Goal: Task Accomplishment & Management: Use online tool/utility

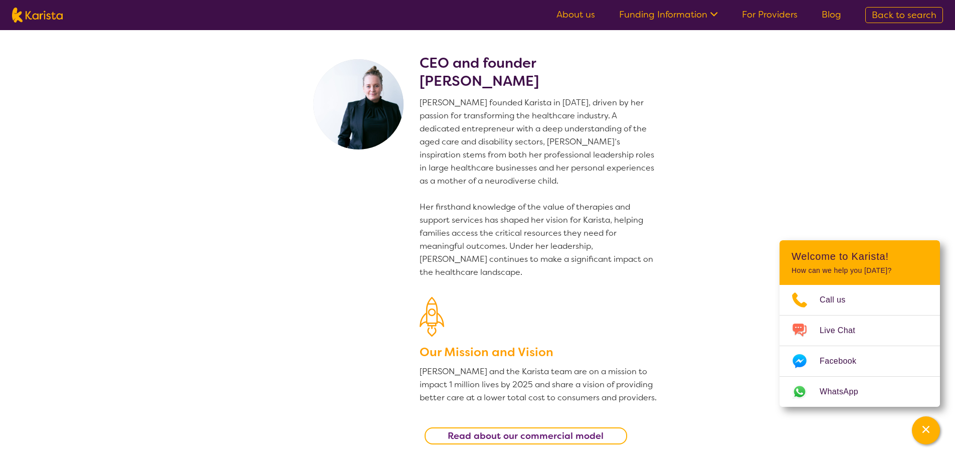
click at [42, 15] on img at bounding box center [37, 15] width 51 height 15
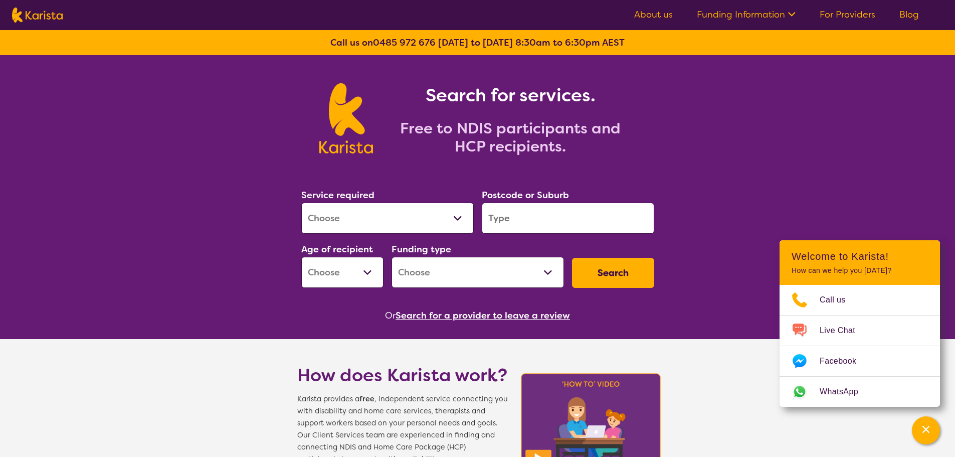
click at [366, 216] on select "Allied Health Assistant Assessment ([MEDICAL_DATA] or [MEDICAL_DATA]) Behaviour…" at bounding box center [387, 218] width 172 height 31
select select "Home Care Package Provider"
click at [301, 203] on select "Allied Health Assistant Assessment ([MEDICAL_DATA] or [MEDICAL_DATA]) Behaviour…" at bounding box center [387, 218] width 172 height 31
click at [509, 211] on input "search" at bounding box center [568, 218] width 172 height 31
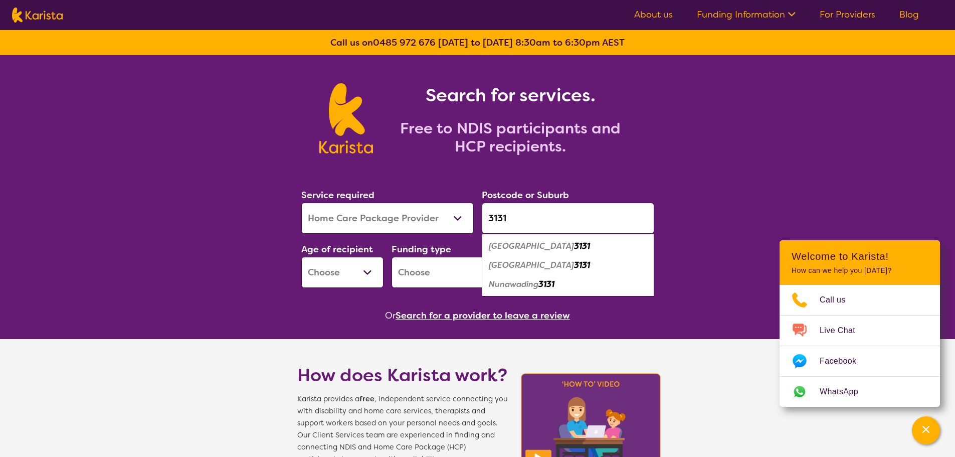
click at [547, 261] on div "[GEOGRAPHIC_DATA] 3131" at bounding box center [568, 265] width 162 height 19
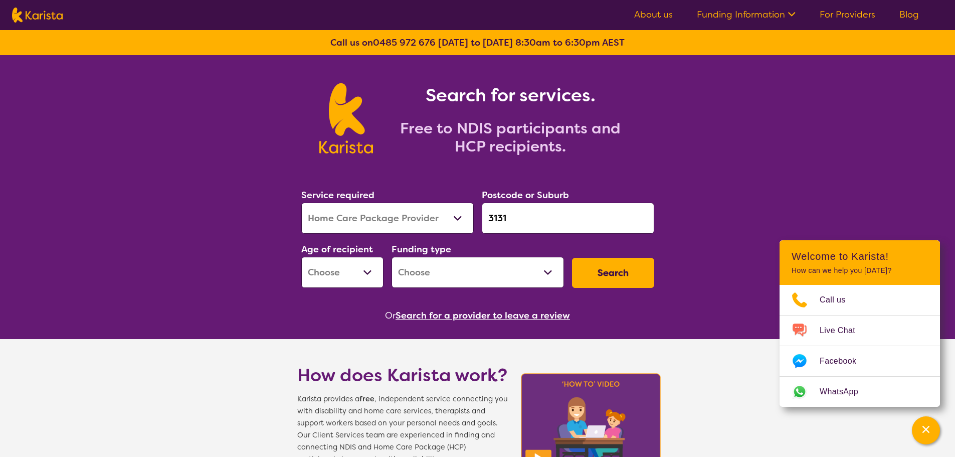
click at [359, 265] on select "Early Childhood - 0 to 9 Child - 10 to 11 Adolescent - 12 to 17 Adult - 18 to 6…" at bounding box center [342, 272] width 82 height 31
click at [547, 227] on input "3131" at bounding box center [568, 218] width 172 height 31
type input "3131"
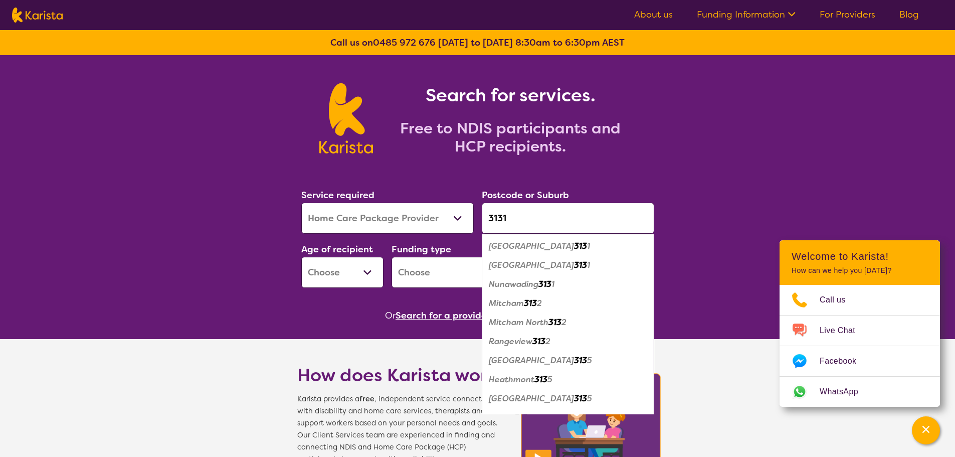
click at [574, 267] on em "313" at bounding box center [580, 265] width 13 height 11
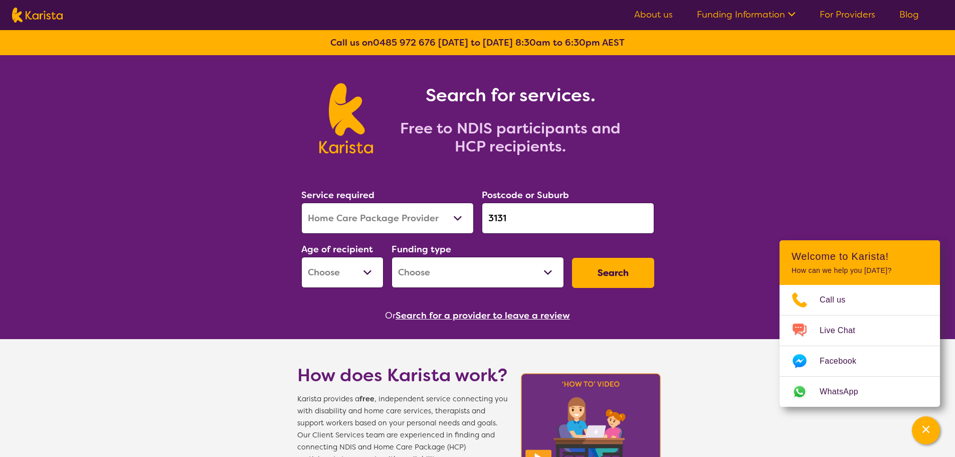
click at [352, 259] on select "Early Childhood - 0 to 9 Child - 10 to 11 Adolescent - 12 to 17 Adult - 18 to 6…" at bounding box center [342, 272] width 82 height 31
select select "AS"
click at [301, 257] on select "Early Childhood - 0 to 9 Child - 10 to 11 Adolescent - 12 to 17 Adult - 18 to 6…" at bounding box center [342, 272] width 82 height 31
click at [436, 272] on select "Home Care Package - Level 1 Home Care Package - Level 2 Home Care Package - Lev…" at bounding box center [477, 272] width 172 height 31
select select "HCP1"
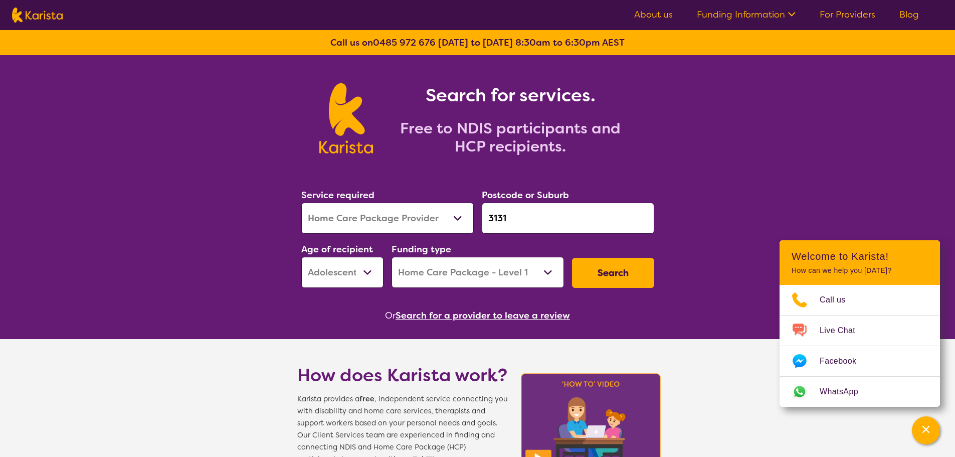
click at [391, 257] on select "Home Care Package - Level 1 Home Care Package - Level 2 Home Care Package - Lev…" at bounding box center [477, 272] width 172 height 31
click at [618, 260] on button "Search" at bounding box center [613, 273] width 82 height 30
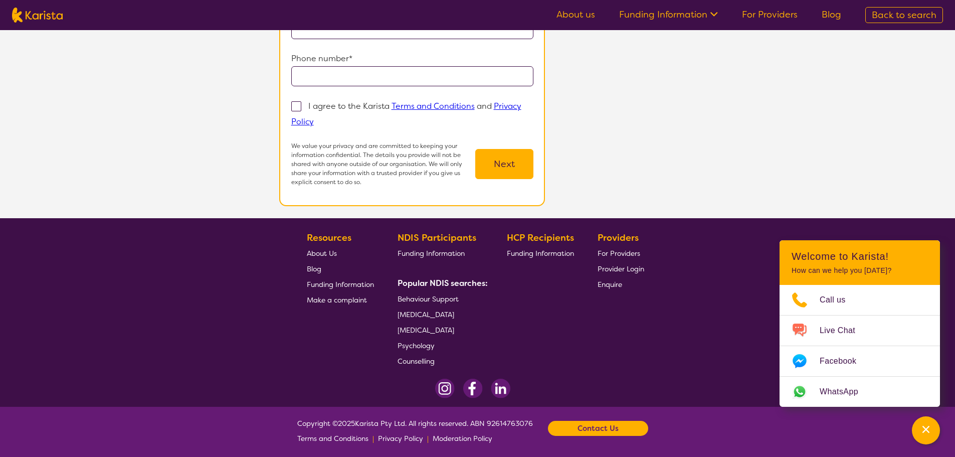
scroll to position [150, 0]
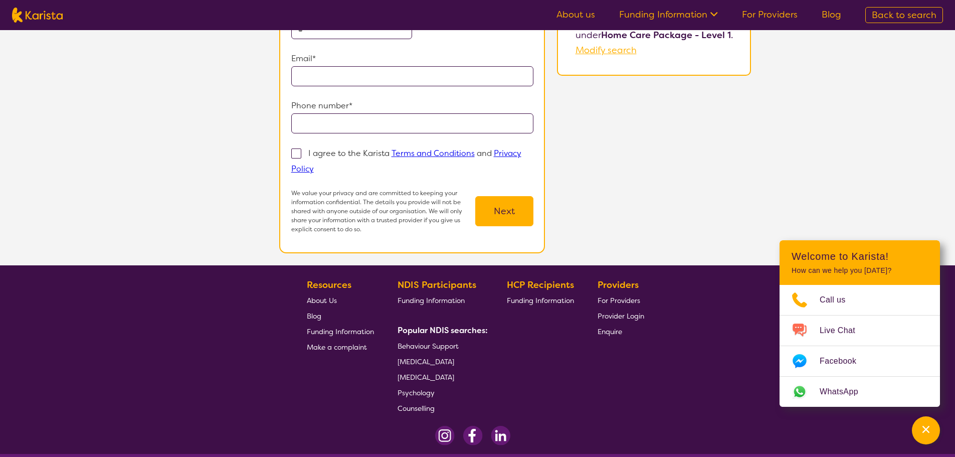
select select "Home Care Package Provider"
select select "AS"
select select "HCP1"
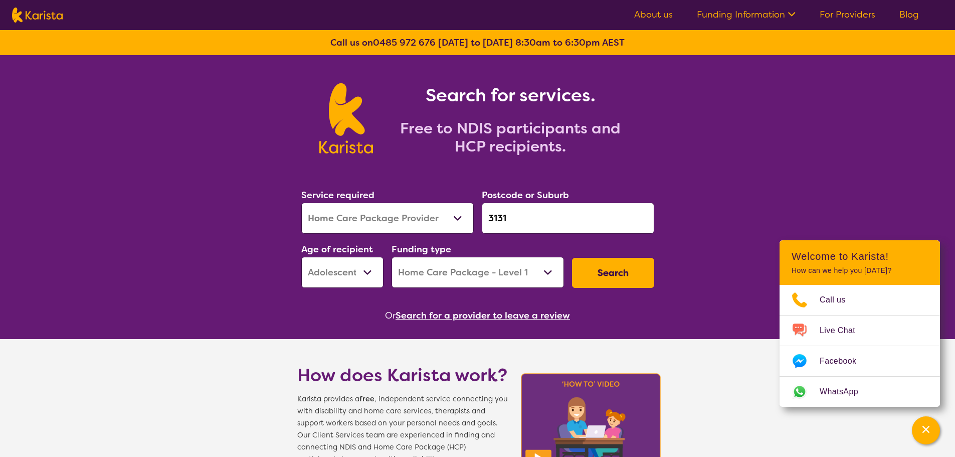
click at [335, 213] on select "Allied Health Assistant Assessment ([MEDICAL_DATA] or [MEDICAL_DATA]) Behaviour…" at bounding box center [387, 218] width 172 height 31
click at [255, 120] on div "Search for services. Free to NDIS participants and HCP recipients." at bounding box center [477, 107] width 955 height 104
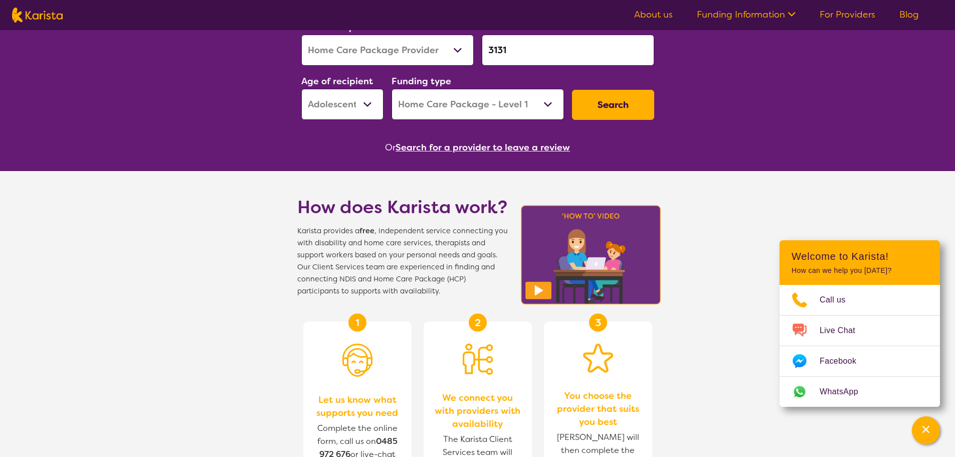
scroll to position [71, 0]
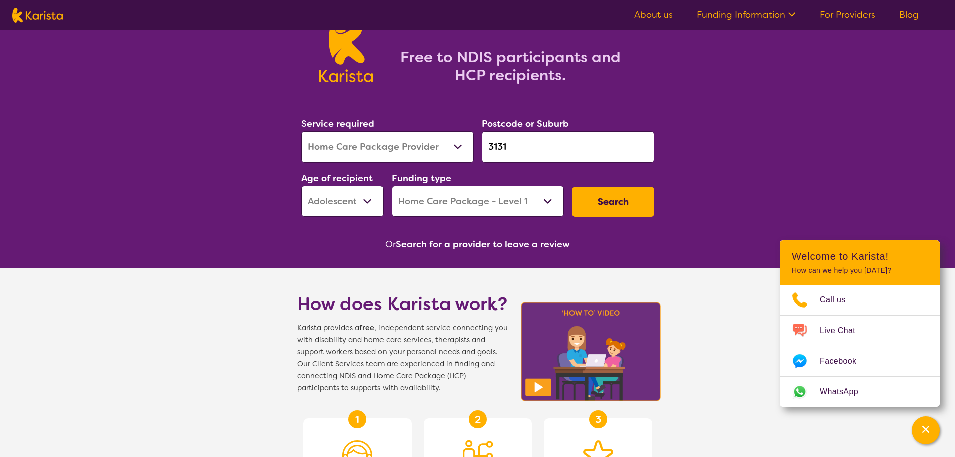
click at [464, 242] on button "Search for a provider to leave a review" at bounding box center [482, 244] width 174 height 15
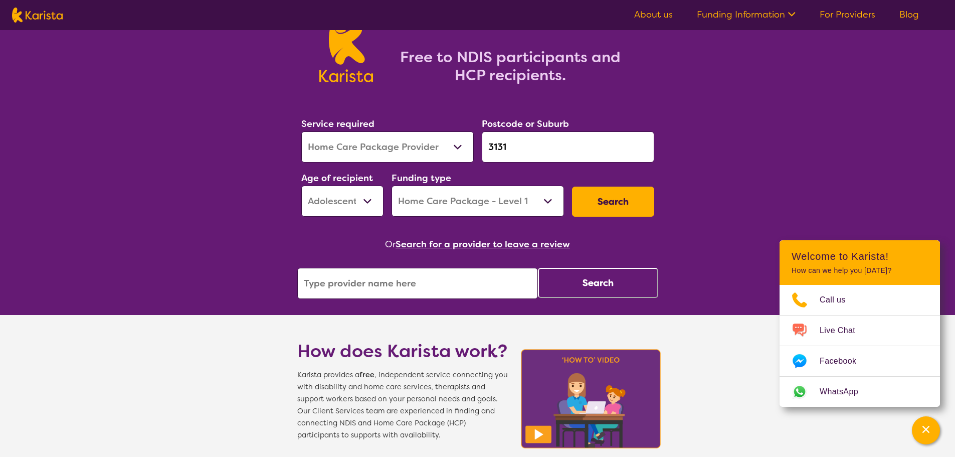
drag, startPoint x: 524, startPoint y: 296, endPoint x: 551, endPoint y: 297, distance: 26.6
click at [551, 297] on div "Search" at bounding box center [477, 283] width 361 height 31
